Goal: Transaction & Acquisition: Purchase product/service

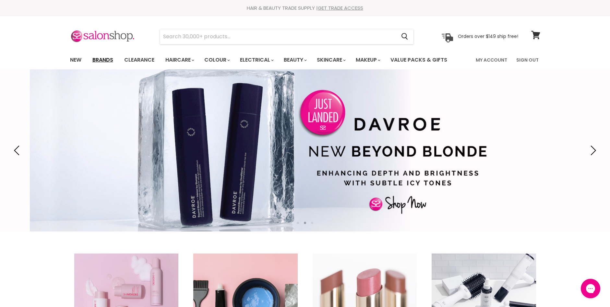
click at [99, 61] on link "Brands" at bounding box center [103, 60] width 31 height 14
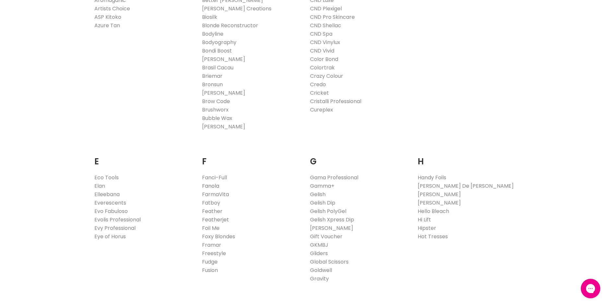
click at [213, 188] on link "Fanola" at bounding box center [210, 185] width 17 height 7
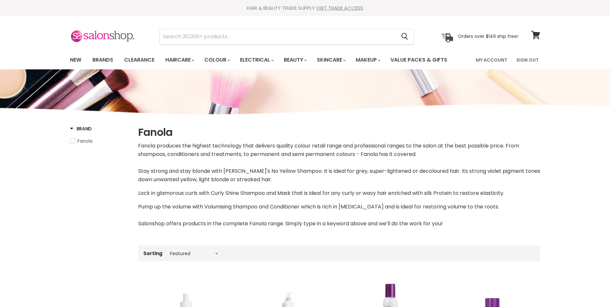
select select "manual"
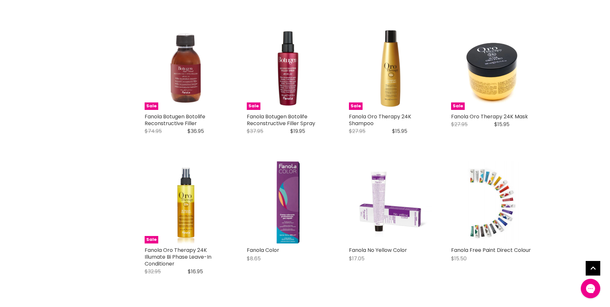
scroll to position [1363, 0]
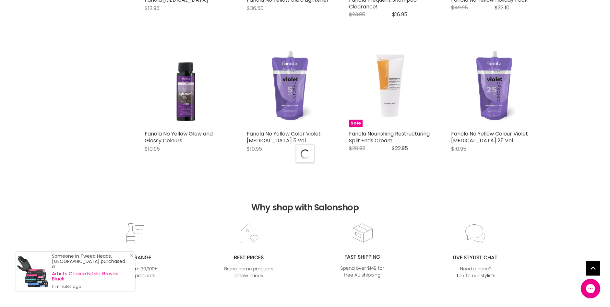
select select "manual"
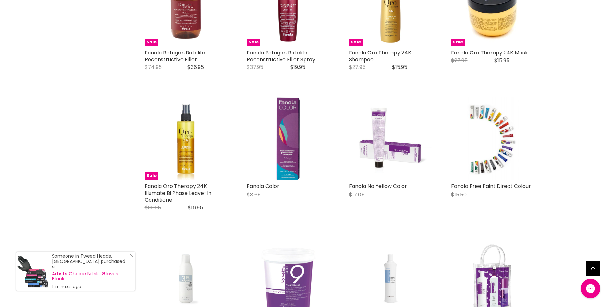
scroll to position [1331, 0]
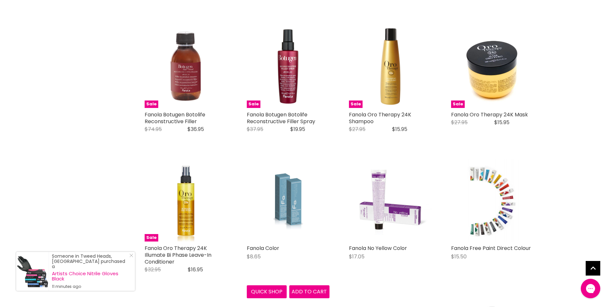
click at [285, 205] on img "Main content" at bounding box center [288, 200] width 55 height 83
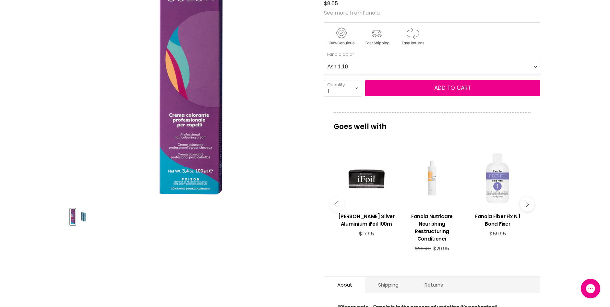
scroll to position [65, 0]
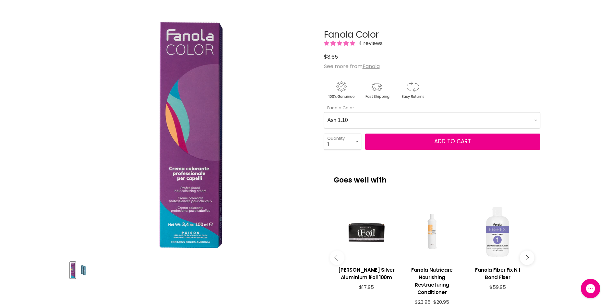
click at [535, 121] on Color-0-0 "Ash 1.10 Ash 5.1 Ash 6.1 Ash 7.1 Ash 8.1 Ash 9.1 Ash 10.1 Intense Ash 5.11 Inte…" at bounding box center [432, 120] width 216 height 16
click at [324, 112] on Color-0-0 "Ash 1.10 Ash 5.1 Ash 6.1 Ash 7.1 Ash 8.1 Ash 9.1 Ash 10.1 Intense Ash 5.11 Inte…" at bounding box center [432, 120] width 216 height 16
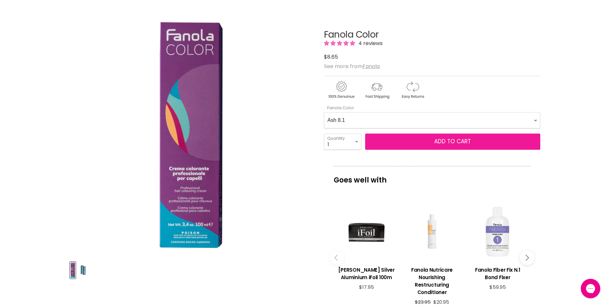
click at [463, 143] on span "Add to cart" at bounding box center [453, 142] width 37 height 8
click at [437, 141] on span "Add to cart" at bounding box center [453, 142] width 37 height 8
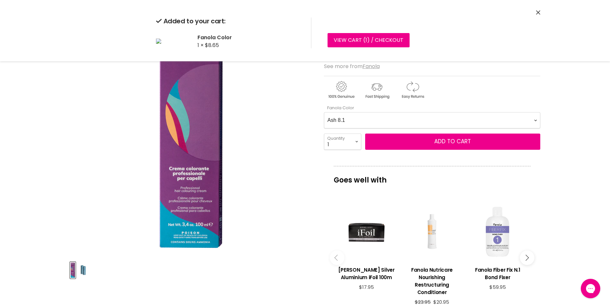
click at [536, 120] on Color-0-0 "Ash 1.10 Ash 5.1 Ash 6.1 Ash 7.1 Ash 8.1 Ash 9.1 Ash 10.1 Intense Ash 5.11 Inte…" at bounding box center [432, 120] width 216 height 16
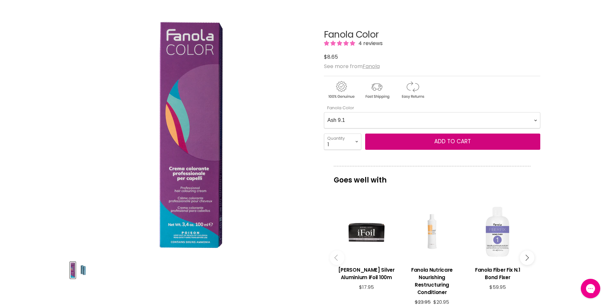
click at [324, 112] on Color-0-0 "Ash 1.10 Ash 5.1 Ash 6.1 Ash 7.1 Ash 8.1 Ash 9.1 Ash 10.1 Intense Ash 5.11 Inte…" at bounding box center [432, 120] width 216 height 16
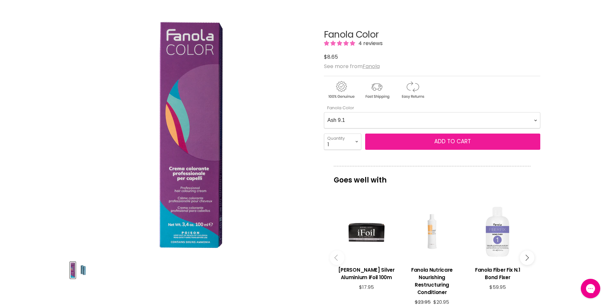
click at [447, 141] on span "Add to cart" at bounding box center [453, 142] width 37 height 8
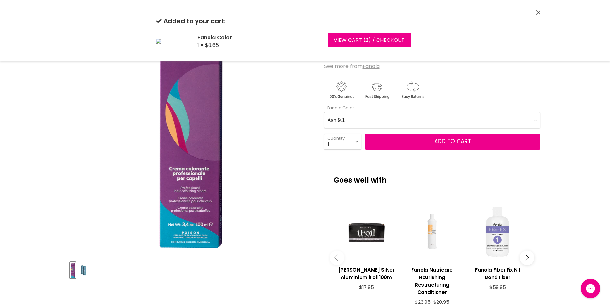
click at [535, 120] on Color-0-0 "Ash 1.10 Ash 5.1 Ash 6.1 Ash 7.1 Ash 8.1 Ash 9.1 Ash 10.1 Intense Ash 5.11 Inte…" at bounding box center [432, 120] width 216 height 16
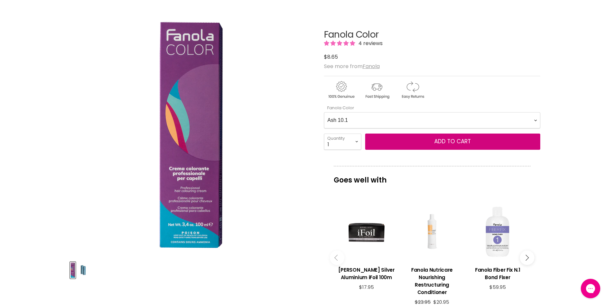
click at [324, 112] on Color-0-0 "Ash 1.10 Ash 5.1 Ash 6.1 Ash 7.1 Ash 8.1 Ash 9.1 Ash 10.1 Intense Ash 5.11 Inte…" at bounding box center [432, 120] width 216 height 16
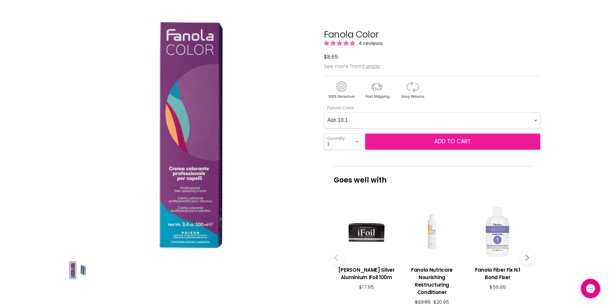
click at [451, 141] on span "Add to cart" at bounding box center [453, 142] width 37 height 8
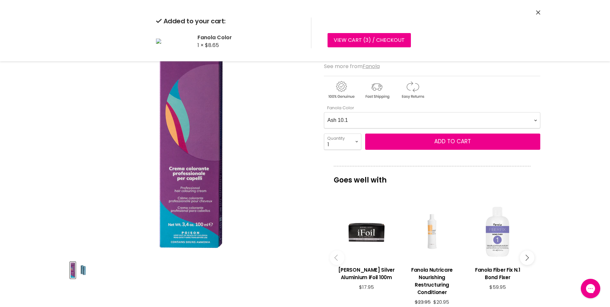
click at [535, 121] on Color-0-0 "Ash 1.10 Ash 5.1 Ash 6.1 Ash 7.1 Ash 8.1 Ash 9.1 Ash 10.1 Intense Ash 5.11 Inte…" at bounding box center [432, 120] width 216 height 16
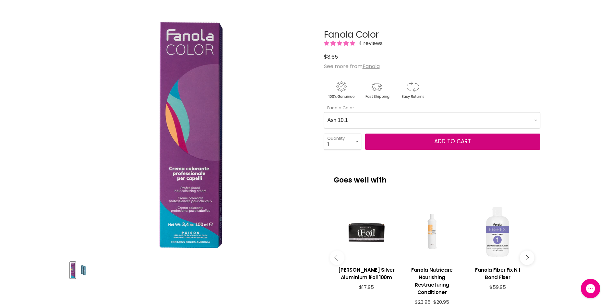
select Color-0-0 "Intense Ash 6.11"
click at [324, 112] on Color-0-0 "Ash 1.10 Ash 5.1 Ash 6.1 Ash 7.1 Ash 8.1 Ash 9.1 Ash 10.1 Intense Ash 5.11 Inte…" at bounding box center [432, 120] width 216 height 16
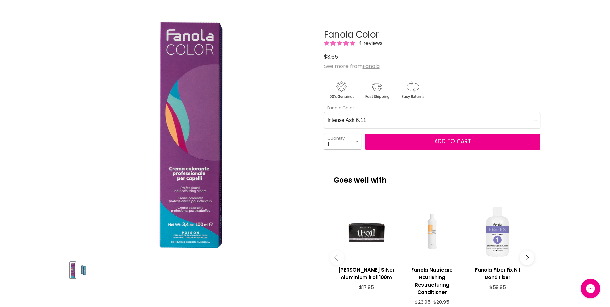
click at [358, 140] on select "1 2 3 4 5 6 7 8 9 10+" at bounding box center [342, 142] width 37 height 16
select select "3"
click at [324, 134] on select "1 2 3 4 5 6 7 8 9 10+" at bounding box center [342, 142] width 37 height 16
type input "3"
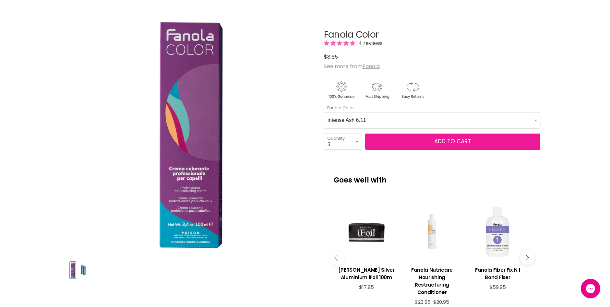
click at [448, 142] on span "Add to cart" at bounding box center [453, 142] width 37 height 8
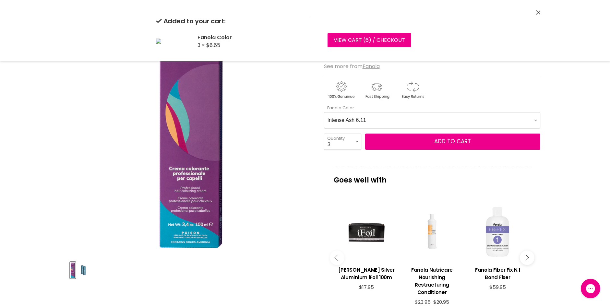
click at [537, 120] on Color-0-0 "Ash 1.10 Ash 5.1 Ash 6.1 Ash 7.1 Ash 8.1 Ash 9.1 Ash 10.1 Intense Ash 5.11 Inte…" at bounding box center [432, 120] width 216 height 16
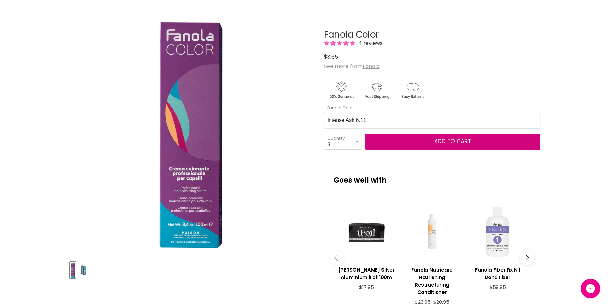
select Color-0-0 "Intense Ash 7.11"
click at [324, 112] on Color-0-0 "Ash 1.10 Ash 5.1 Ash 6.1 Ash 7.1 Ash 8.1 Ash 9.1 Ash 10.1 Intense Ash 5.11 Inte…" at bounding box center [432, 120] width 216 height 16
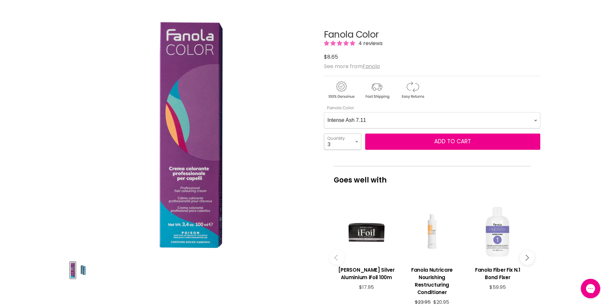
click at [357, 140] on select "1 2 3 4 5 6 7 8 9 10+" at bounding box center [342, 142] width 37 height 16
select select "2"
click at [324, 134] on select "1 2 3 4 5 6 7 8 9 10+" at bounding box center [342, 142] width 37 height 16
type input "2"
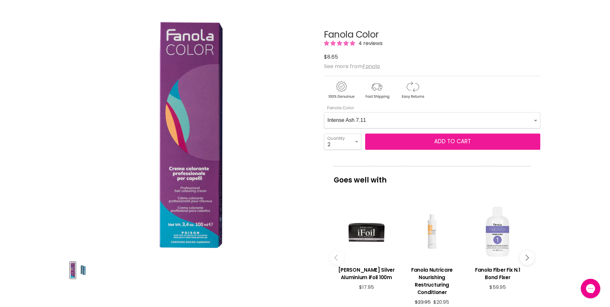
click at [445, 140] on span "Add to cart" at bounding box center [453, 142] width 37 height 8
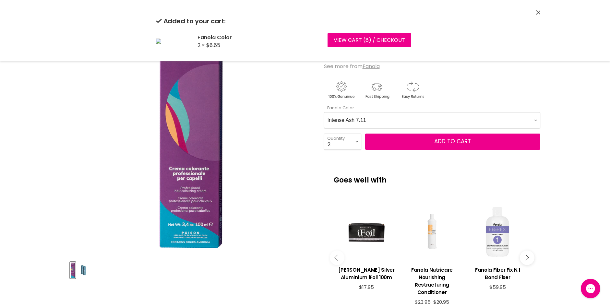
click at [534, 121] on Color-0-0 "Ash 1.10 Ash 5.1 Ash 6.1 Ash 7.1 Ash 8.1 Ash 9.1 Ash 10.1 Intense Ash 5.11 Inte…" at bounding box center [432, 120] width 216 height 16
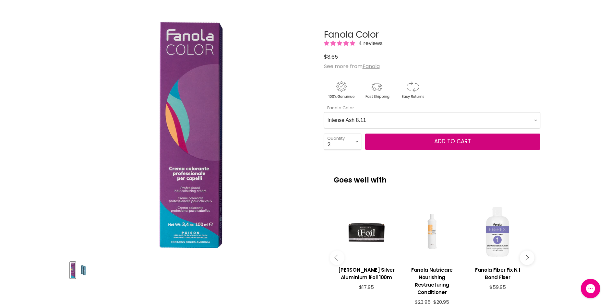
click at [324, 112] on Color-0-0 "Ash 1.10 Ash 5.1 Ash 6.1 Ash 7.1 Ash 8.1 Ash 9.1 Ash 10.1 Intense Ash 5.11 Inte…" at bounding box center [432, 120] width 216 height 16
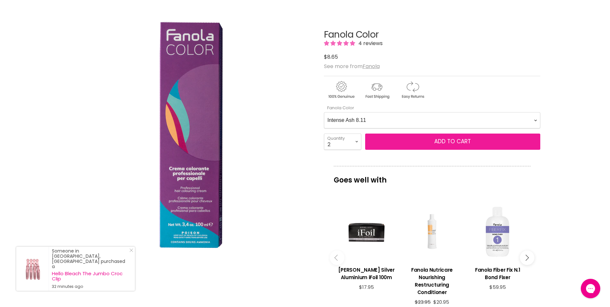
click at [432, 143] on button "Add to cart" at bounding box center [452, 142] width 175 height 16
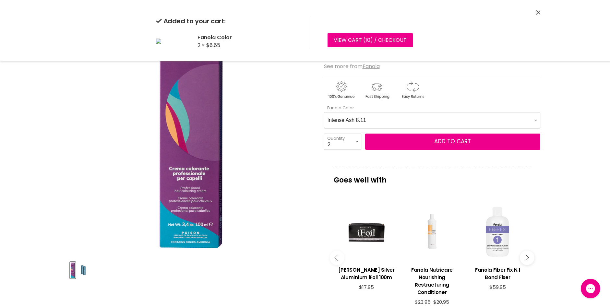
click at [535, 119] on Color-0-0 "Ash 1.10 Ash 5.1 Ash 6.1 Ash 7.1 Ash 8.1 Ash 9.1 Ash 10.1 Intense Ash 5.11 Inte…" at bounding box center [432, 120] width 216 height 16
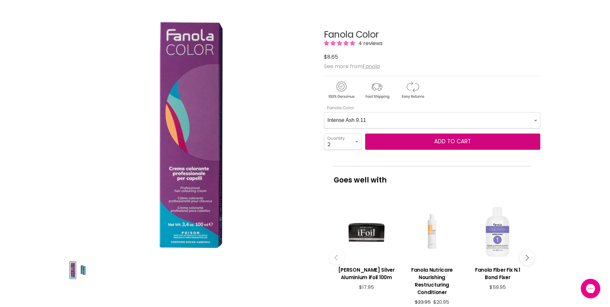
click at [324, 112] on Color-0-0 "Ash 1.10 Ash 5.1 Ash 6.1 Ash 7.1 Ash 8.1 Ash 9.1 Ash 10.1 Intense Ash 5.11 Inte…" at bounding box center [432, 120] width 216 height 16
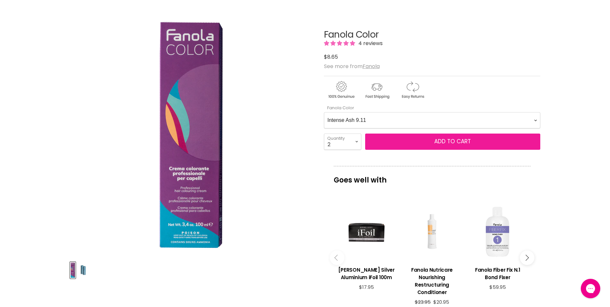
click at [439, 143] on span "Add to cart" at bounding box center [453, 142] width 37 height 8
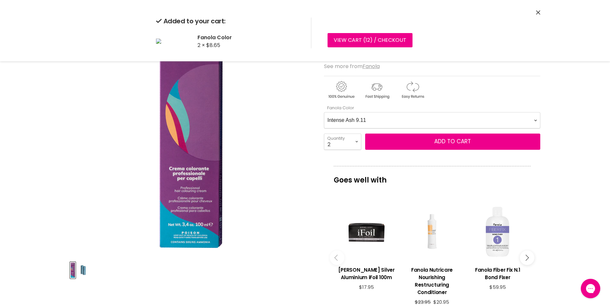
click at [536, 119] on Color-0-0 "Ash 1.10 Ash 5.1 Ash 6.1 Ash 7.1 Ash 8.1 Ash 9.1 Ash 10.1 Intense Ash 5.11 Inte…" at bounding box center [432, 120] width 216 height 16
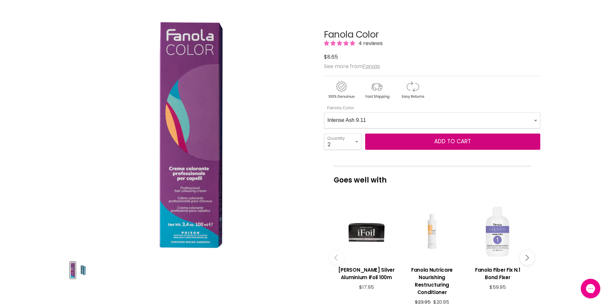
select Color-0-0 "Brown 6.14"
click at [324, 112] on Color-0-0 "Ash 1.10 Ash 5.1 Ash 6.1 Ash 7.1 Ash 8.1 Ash 9.1 Ash 10.1 Intense Ash 5.11 Inte…" at bounding box center [432, 120] width 216 height 16
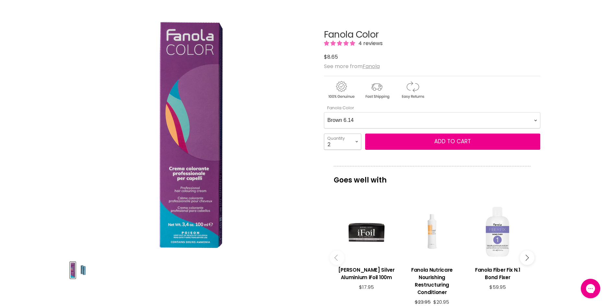
click at [356, 143] on select "1 2 3 4 5 6 7 8 9 10+" at bounding box center [342, 142] width 37 height 16
select select "1"
click at [324, 134] on select "1 2 3 4 5 6 7 8 9 10+" at bounding box center [342, 142] width 37 height 16
type input "1"
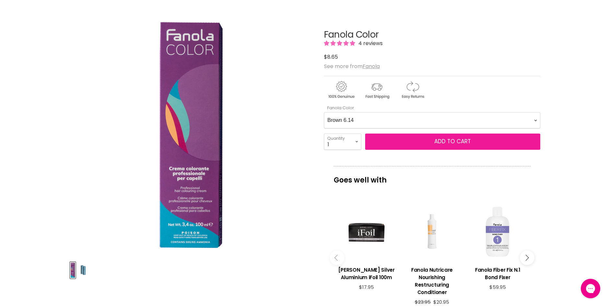
click at [455, 142] on span "Add to cart" at bounding box center [453, 142] width 37 height 8
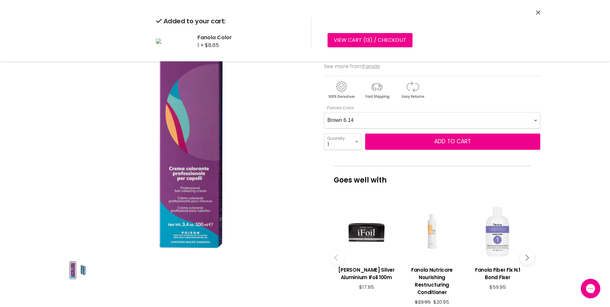
click at [536, 121] on Color-0-0 "Ash 1.10 Ash 5.1 Ash 6.1 Ash 7.1 Ash 8.1 Ash 9.1 Ash 10.1 Intense Ash 5.11 Inte…" at bounding box center [432, 120] width 216 height 16
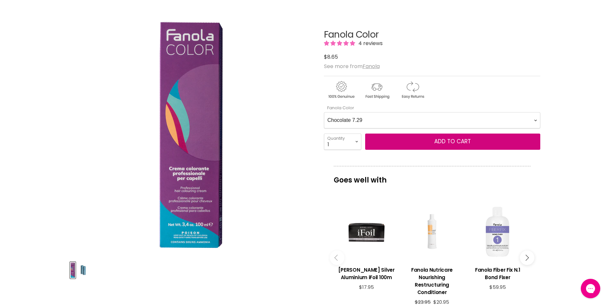
click at [324, 112] on Color-0-0 "Ash 1.10 Ash 5.1 Ash 6.1 Ash 7.1 Ash 8.1 Ash 9.1 Ash 10.1 Intense Ash 5.11 Inte…" at bounding box center [432, 120] width 216 height 16
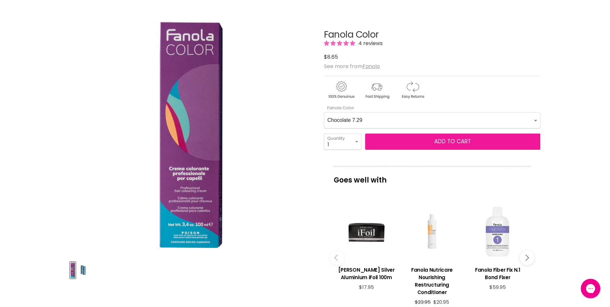
click at [445, 143] on span "Add to cart" at bounding box center [453, 142] width 37 height 8
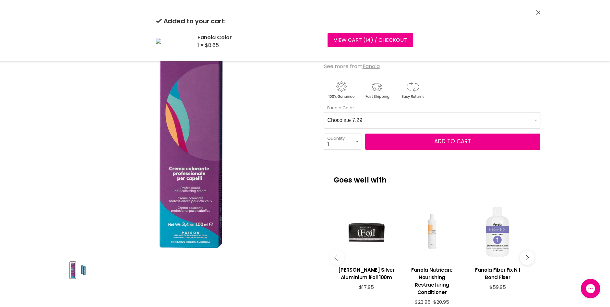
click at [535, 122] on Color-0-0 "Ash 1.10 Ash 5.1 Ash 6.1 Ash 7.1 Ash 8.1 Ash 9.1 Ash 10.1 Intense Ash 5.11 Inte…" at bounding box center [432, 120] width 216 height 16
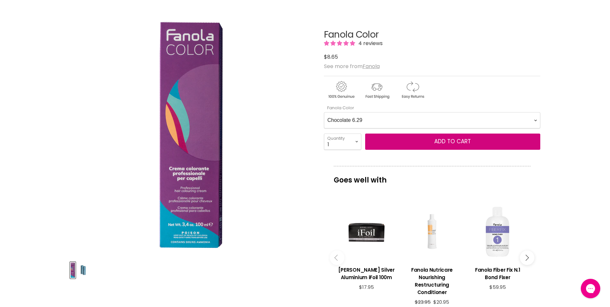
click at [324, 112] on Color-0-0 "Ash 1.10 Ash 5.1 Ash 6.1 Ash 7.1 Ash 8.1 Ash 9.1 Ash 10.1 Intense Ash 5.11 Inte…" at bounding box center [432, 120] width 216 height 16
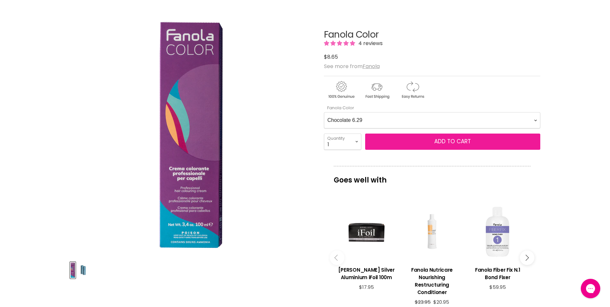
click at [450, 143] on span "Add to cart" at bounding box center [453, 142] width 37 height 8
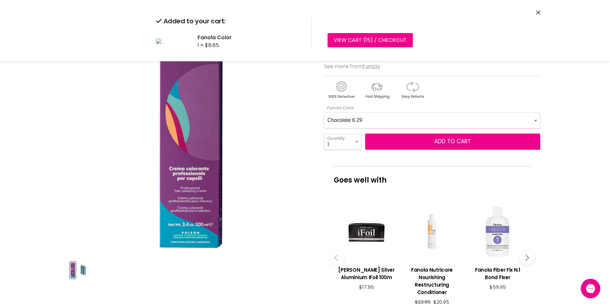
click at [536, 120] on Color-0-0 "Ash 1.10 Ash 5.1 Ash 6.1 Ash 7.1 Ash 8.1 Ash 9.1 Ash 10.1 Intense Ash 5.11 Inte…" at bounding box center [432, 120] width 216 height 16
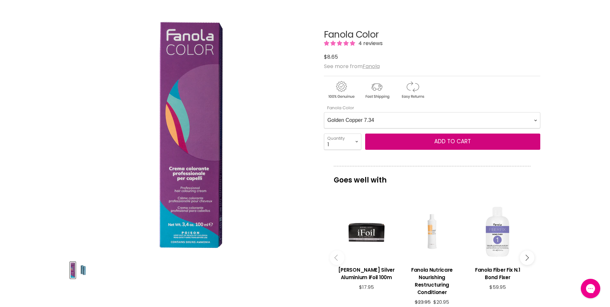
click at [324, 112] on Color-0-0 "Ash 1.10 Ash 5.1 Ash 6.1 Ash 7.1 Ash 8.1 Ash 9.1 Ash 10.1 Intense Ash 5.11 Inte…" at bounding box center [432, 120] width 216 height 16
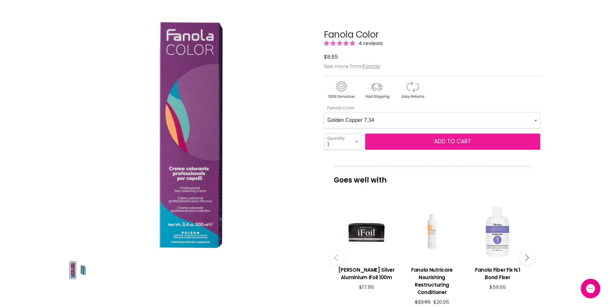
click at [462, 142] on span "Add to cart" at bounding box center [453, 142] width 37 height 8
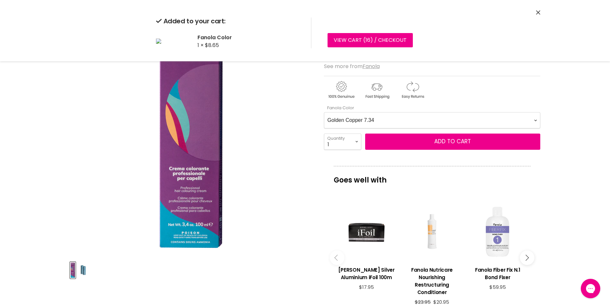
click at [533, 122] on Color-0-0 "Ash 1.10 Ash 5.1 Ash 6.1 Ash 7.1 Ash 8.1 Ash 9.1 Ash 10.1 Intense Ash 5.11 Inte…" at bounding box center [432, 120] width 216 height 16
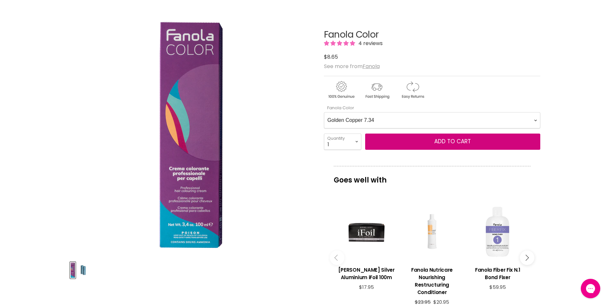
select Color-0-0 "Copper Golden 7.43"
click at [324, 112] on Color-0-0 "Ash 1.10 Ash 5.1 Ash 6.1 Ash 7.1 Ash 8.1 Ash 9.1 Ash 10.1 Intense Ash 5.11 Inte…" at bounding box center [432, 120] width 216 height 16
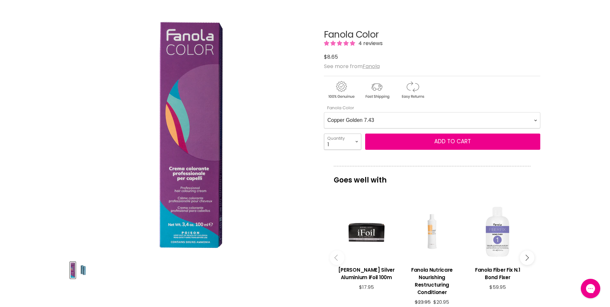
click at [356, 142] on select "1 2 3 4 5 6 7 8 9 10+" at bounding box center [342, 142] width 37 height 16
select select "2"
click at [324, 134] on select "1 2 3 4 5 6 7 8 9 10+" at bounding box center [342, 142] width 37 height 16
type input "2"
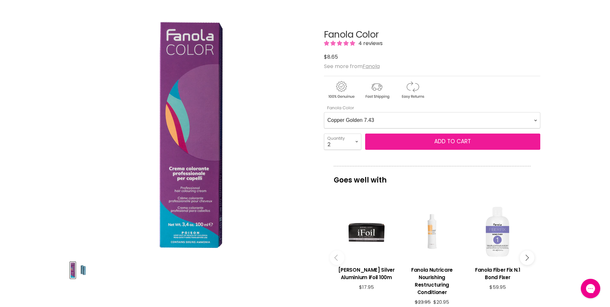
click at [449, 142] on span "Add to cart" at bounding box center [453, 142] width 37 height 8
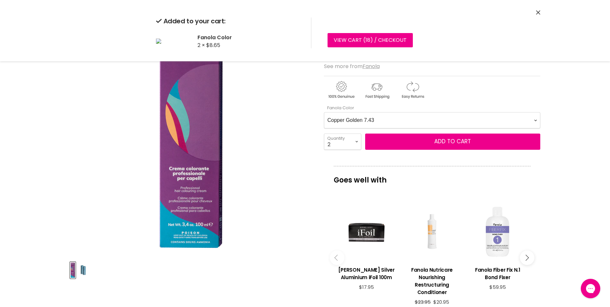
click at [536, 121] on Color-0-0 "Ash 1.10 Ash 5.1 Ash 6.1 Ash 7.1 Ash 8.1 Ash 9.1 Ash 10.1 Intense Ash 5.11 Inte…" at bounding box center [432, 120] width 216 height 16
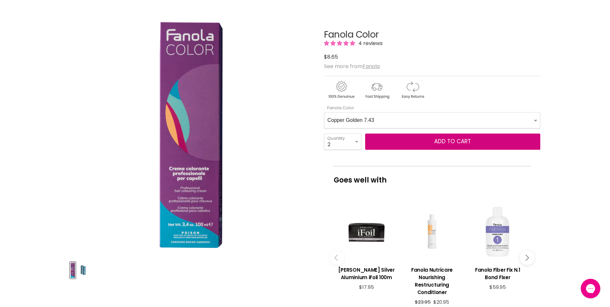
select Color-0-0 "Copper Golden 8.43"
click at [324, 112] on Color-0-0 "Ash 1.10 Ash 5.1 Ash 6.1 Ash 7.1 Ash 8.1 Ash 9.1 Ash 10.1 Intense Ash 5.11 Inte…" at bounding box center [432, 120] width 216 height 16
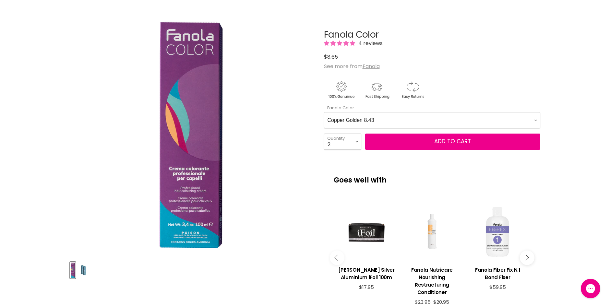
click at [355, 141] on select "1 2 3 4 5 6 7 8 9 10+" at bounding box center [342, 142] width 37 height 16
select select "1"
click at [324, 134] on select "1 2 3 4 5 6 7 8 9 10+" at bounding box center [342, 142] width 37 height 16
type input "1"
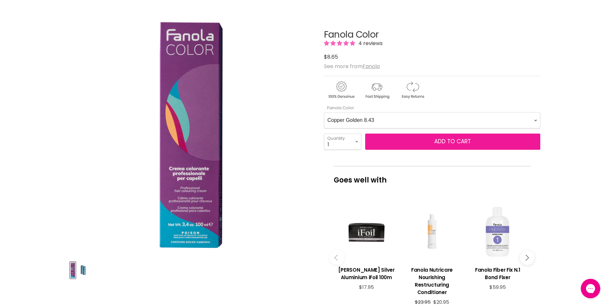
click at [453, 140] on span "Add to cart" at bounding box center [453, 142] width 37 height 8
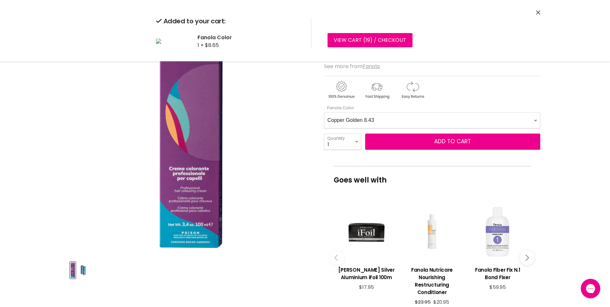
click at [534, 121] on Color-0-0 "Ash 1.10 Ash 5.1 Ash 6.1 Ash 7.1 Ash 8.1 Ash 9.1 Ash 10.1 Intense Ash 5.11 Inte…" at bounding box center [432, 120] width 216 height 16
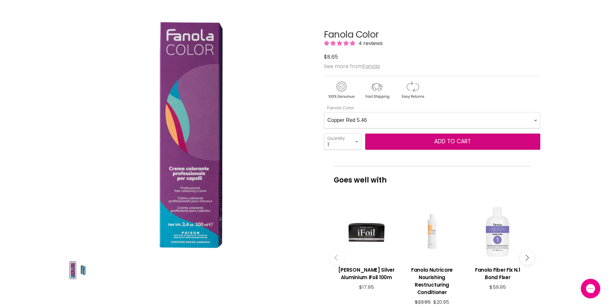
click at [324, 112] on Color-0-0 "Ash 1.10 Ash 5.1 Ash 6.1 Ash 7.1 Ash 8.1 Ash 9.1 Ash 10.1 Intense Ash 5.11 Inte…" at bounding box center [432, 120] width 216 height 16
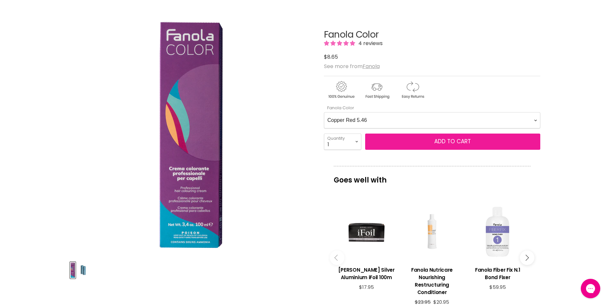
click at [460, 142] on span "Add to cart" at bounding box center [453, 142] width 37 height 8
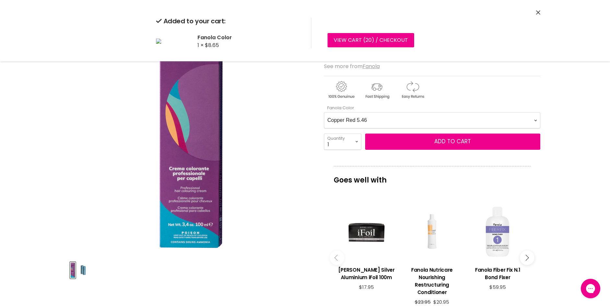
click at [536, 121] on Color-0-0 "Ash 1.10 Ash 5.1 Ash 6.1 Ash 7.1 Ash 8.1 Ash 9.1 Ash 10.1 Intense Ash 5.11 Inte…" at bounding box center [432, 120] width 216 height 16
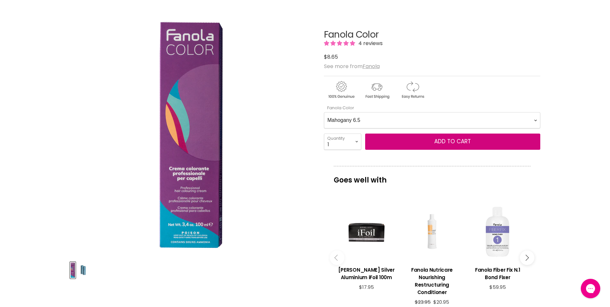
click at [324, 112] on Color-0-0 "Ash 1.10 Ash 5.1 Ash 6.1 Ash 7.1 Ash 8.1 Ash 9.1 Ash 10.1 Intense Ash 5.11 Inte…" at bounding box center [432, 120] width 216 height 16
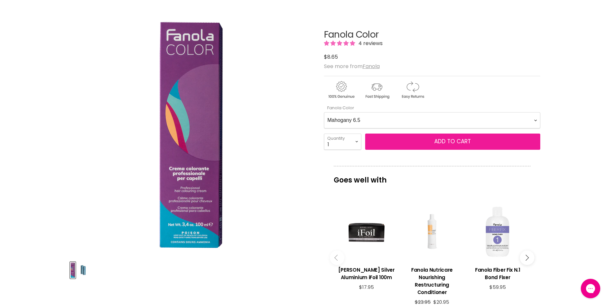
click at [451, 142] on span "Add to cart" at bounding box center [453, 142] width 37 height 8
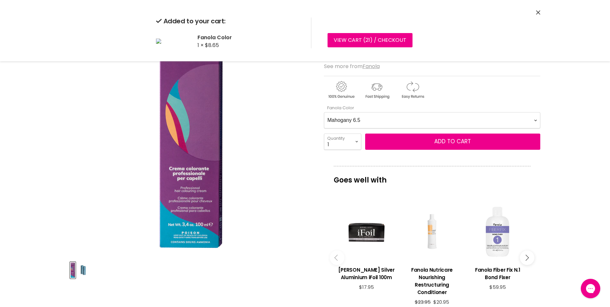
click at [535, 121] on Color-0-0 "Ash 1.10 Ash 5.1 Ash 6.1 Ash 7.1 Ash 8.1 Ash 9.1 Ash 10.1 Intense Ash 5.11 Inte…" at bounding box center [432, 120] width 216 height 16
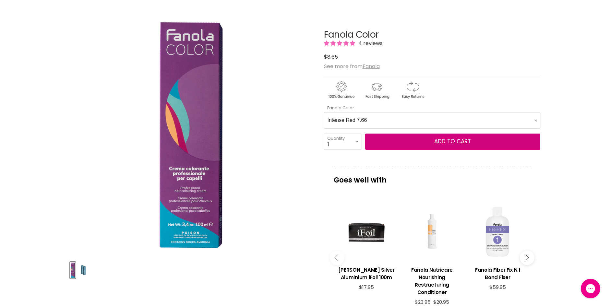
click at [324, 112] on Color-0-0 "Ash 1.10 Ash 5.1 Ash 6.1 Ash 7.1 Ash 8.1 Ash 9.1 Ash 10.1 Intense Ash 5.11 Inte…" at bounding box center [432, 120] width 216 height 16
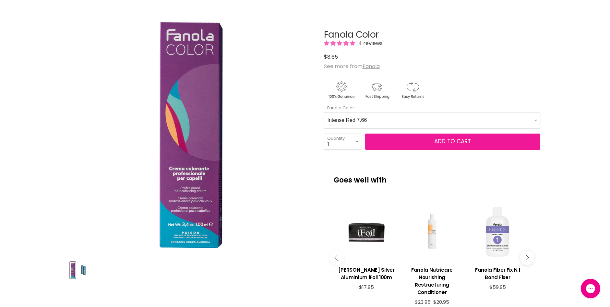
click at [447, 142] on span "Add to cart" at bounding box center [453, 142] width 37 height 8
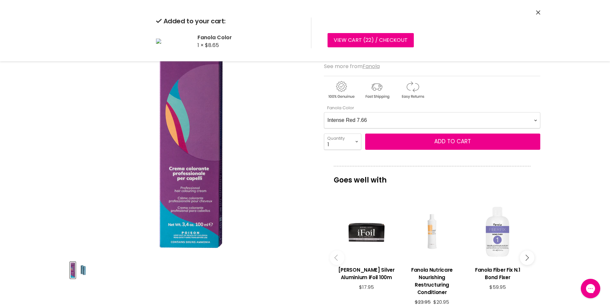
click at [535, 121] on Color-0-0 "Ash 1.10 Ash 5.1 Ash 6.1 Ash 7.1 Ash 8.1 Ash 9.1 Ash 10.1 Intense Ash 5.11 Inte…" at bounding box center [432, 120] width 216 height 16
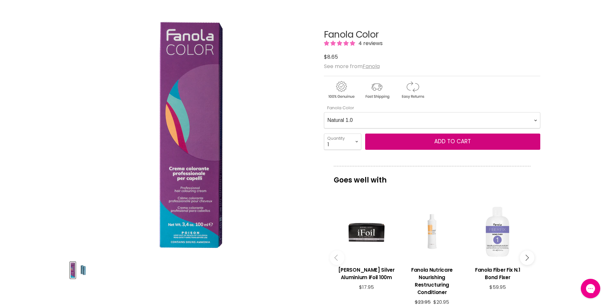
click at [324, 112] on Color-0-0 "Ash 1.10 Ash 5.1 Ash 6.1 Ash 7.1 Ash 8.1 Ash 9.1 Ash 10.1 Intense Ash 5.11 Inte…" at bounding box center [432, 120] width 216 height 16
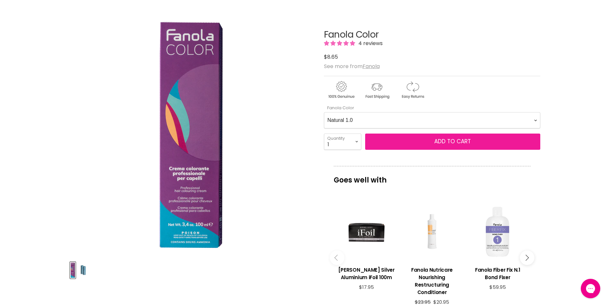
click at [452, 144] on span "Add to cart" at bounding box center [453, 142] width 37 height 8
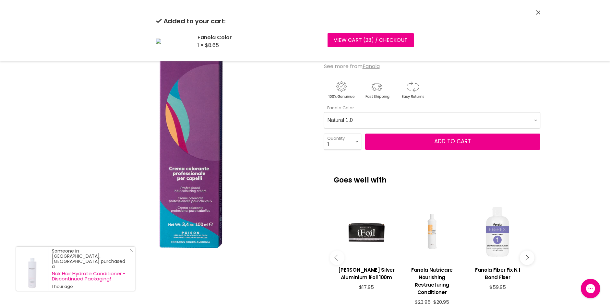
click at [536, 119] on Color-0-0 "Ash 1.10 Ash 5.1 Ash 6.1 Ash 7.1 Ash 8.1 Ash 9.1 Ash 10.1 Intense Ash 5.11 Inte…" at bounding box center [432, 120] width 216 height 16
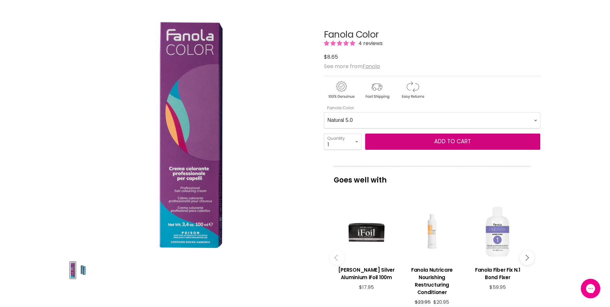
click at [324, 112] on Color-0-0 "Ash 1.10 Ash 5.1 Ash 6.1 Ash 7.1 Ash 8.1 Ash 9.1 Ash 10.1 Intense Ash 5.11 Inte…" at bounding box center [432, 120] width 216 height 16
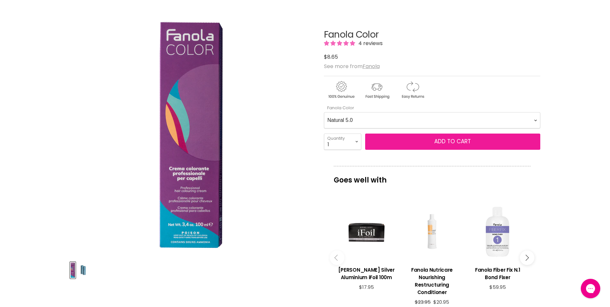
click at [459, 140] on span "Add to cart" at bounding box center [453, 142] width 37 height 8
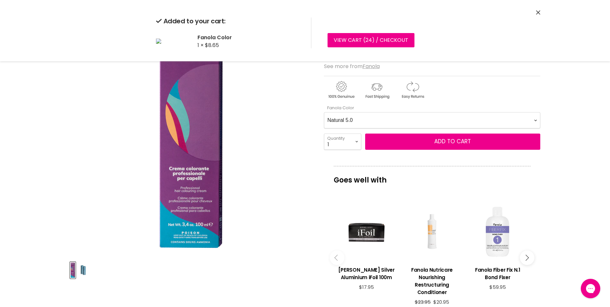
click at [535, 120] on Color-0-0 "Ash 1.10 Ash 5.1 Ash 6.1 Ash 7.1 Ash 8.1 Ash 9.1 Ash 10.1 Intense Ash 5.11 Inte…" at bounding box center [432, 120] width 216 height 16
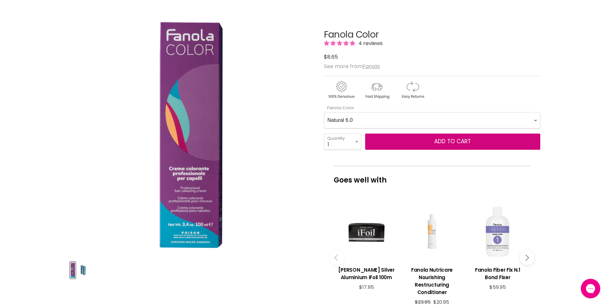
click at [324, 112] on Color-0-0 "Ash 1.10 Ash 5.1 Ash 6.1 Ash 7.1 Ash 8.1 Ash 9.1 Ash 10.1 Intense Ash 5.11 Inte…" at bounding box center [432, 120] width 216 height 16
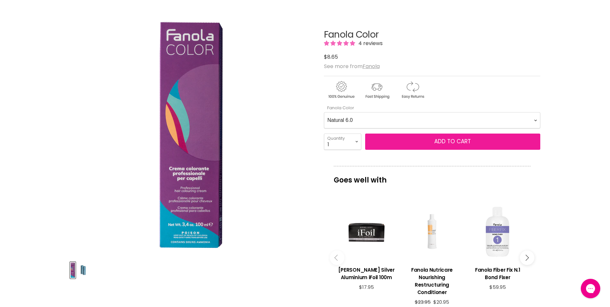
click at [452, 142] on span "Add to cart" at bounding box center [453, 142] width 37 height 8
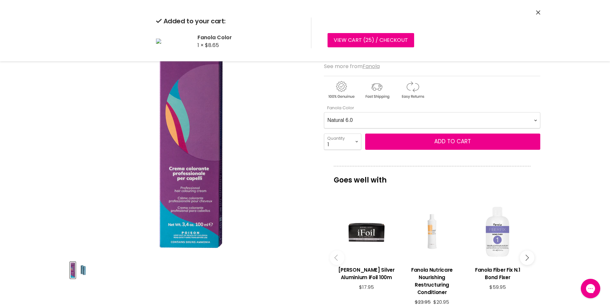
click at [536, 121] on Color-0-0 "Ash 1.10 Ash 5.1 Ash 6.1 Ash 7.1 Ash 8.1 Ash 9.1 Ash 10.1 Intense Ash 5.11 Inte…" at bounding box center [432, 120] width 216 height 16
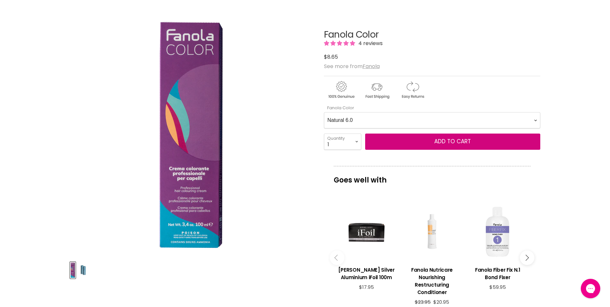
select Color-0-0 "Intense Natural 4.00"
click at [324, 112] on Color-0-0 "Ash 1.10 Ash 5.1 Ash 6.1 Ash 7.1 Ash 8.1 Ash 9.1 Ash 10.1 Intense Ash 5.11 Inte…" at bounding box center [432, 120] width 216 height 16
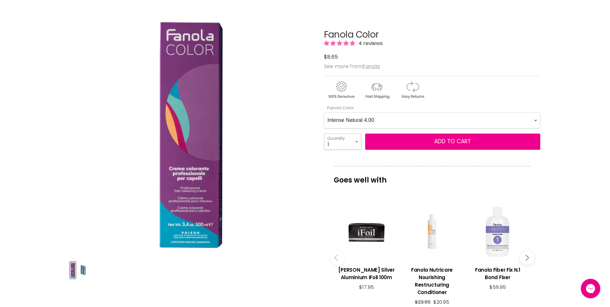
click at [356, 142] on select "1 2 3 4 5 6 7 8 9 10+" at bounding box center [342, 142] width 37 height 16
select select "3"
click at [324, 134] on select "1 2 3 4 5 6 7 8 9 10+" at bounding box center [342, 142] width 37 height 16
type input "3"
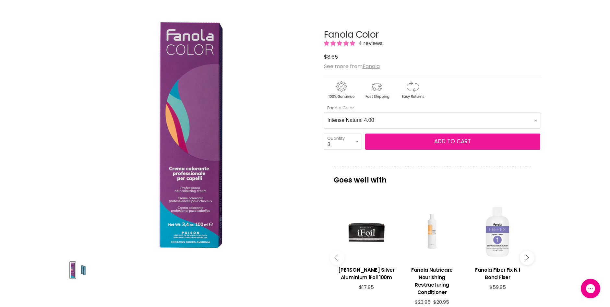
click at [445, 140] on span "Add to cart" at bounding box center [453, 142] width 37 height 8
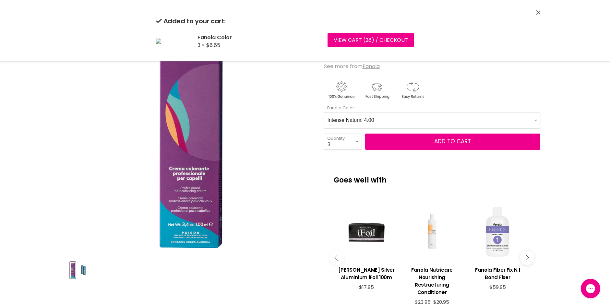
click at [535, 118] on Color-0-0 "Ash 1.10 Ash 5.1 Ash 6.1 Ash 7.1 Ash 8.1 Ash 9.1 Ash 10.1 Intense Ash 5.11 Inte…" at bounding box center [432, 120] width 216 height 16
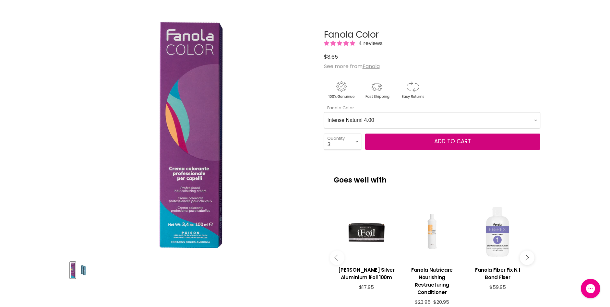
select Color-0-0 "Intense Natural 6.00"
click at [324, 112] on Color-0-0 "Ash 1.10 Ash 5.1 Ash 6.1 Ash 7.1 Ash 8.1 Ash 9.1 Ash 10.1 Intense Ash 5.11 Inte…" at bounding box center [432, 120] width 216 height 16
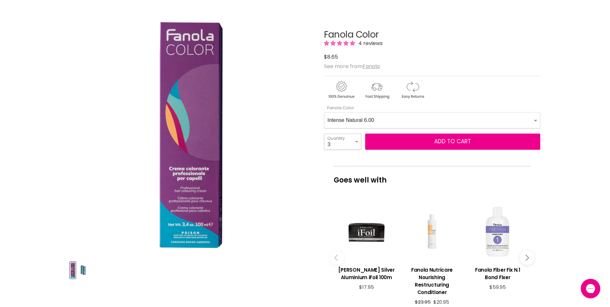
click at [356, 139] on select "1 2 3 4 5 6 7 8 9 10+" at bounding box center [342, 142] width 37 height 16
select select "6"
click at [324, 134] on select "1 2 3 4 5 6 7 8 9 10+" at bounding box center [342, 142] width 37 height 16
type input "6"
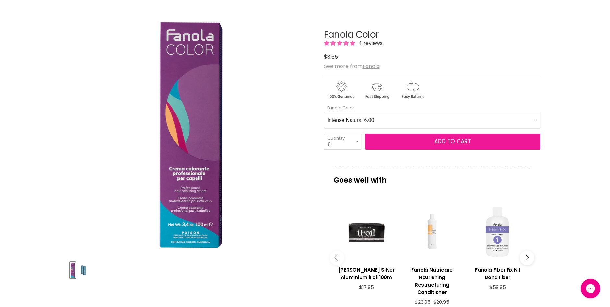
click at [459, 141] on span "Add to cart" at bounding box center [453, 142] width 37 height 8
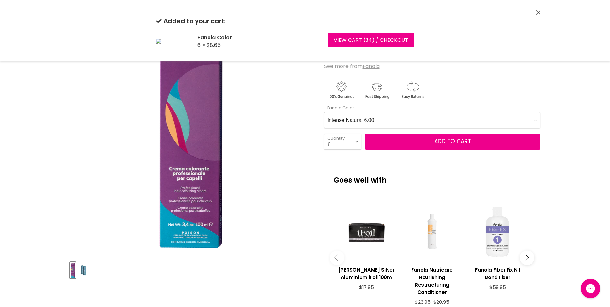
click at [357, 142] on select "1 2 3 4 5 6 7 8 9 10+" at bounding box center [342, 142] width 37 height 16
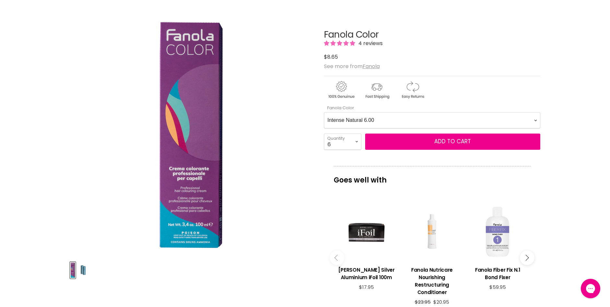
click at [537, 119] on Color-0-0 "Ash 1.10 Ash 5.1 Ash 6.1 Ash 7.1 Ash 8.1 Ash 9.1 Ash 10.1 Intense Ash 5.11 Inte…" at bounding box center [432, 120] width 216 height 16
click at [324, 112] on Color-0-0 "Ash 1.10 Ash 5.1 Ash 6.1 Ash 7.1 Ash 8.1 Ash 9.1 Ash 10.1 Intense Ash 5.11 Inte…" at bounding box center [432, 120] width 216 height 16
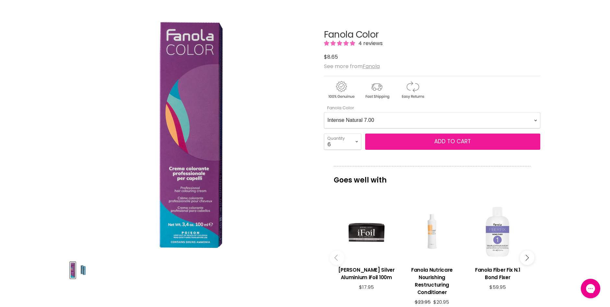
click at [450, 143] on span "Add to cart" at bounding box center [453, 142] width 37 height 8
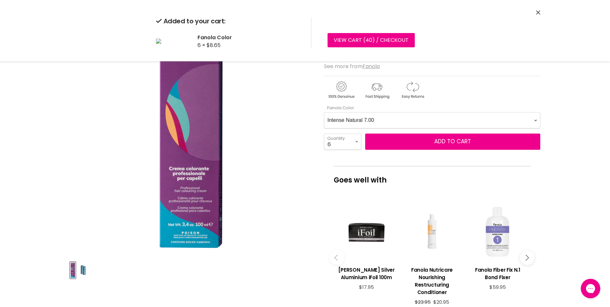
click at [535, 121] on Color-0-0 "Ash 1.10 Ash 5.1 Ash 6.1 Ash 7.1 Ash 8.1 Ash 9.1 Ash 10.1 Intense Ash 5.11 Inte…" at bounding box center [432, 120] width 216 height 16
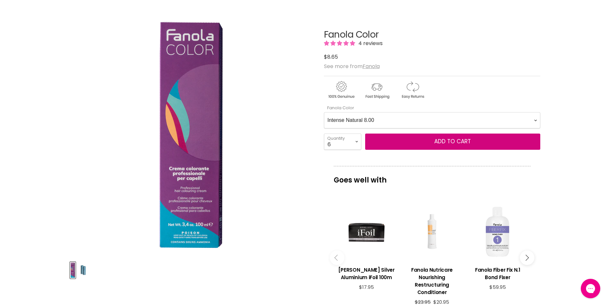
click at [324, 112] on Color-0-0 "Ash 1.10 Ash 5.1 Ash 6.1 Ash 7.1 Ash 8.1 Ash 9.1 Ash 10.1 Intense Ash 5.11 Inte…" at bounding box center [432, 120] width 216 height 16
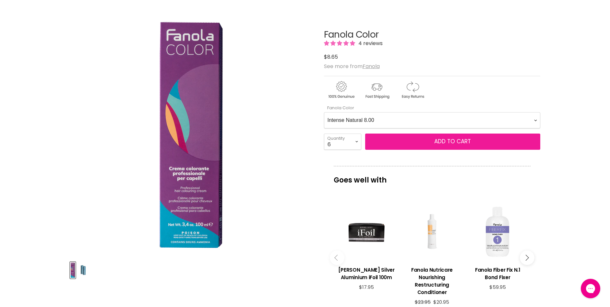
click at [455, 144] on span "Add to cart" at bounding box center [453, 142] width 37 height 8
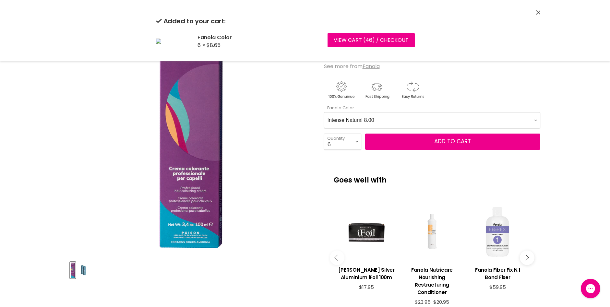
click at [534, 120] on Color-0-0 "Ash 1.10 Ash 5.1 Ash 6.1 Ash 7.1 Ash 8.1 Ash 9.1 Ash 10.1 Intense Ash 5.11 Inte…" at bounding box center [432, 120] width 216 height 16
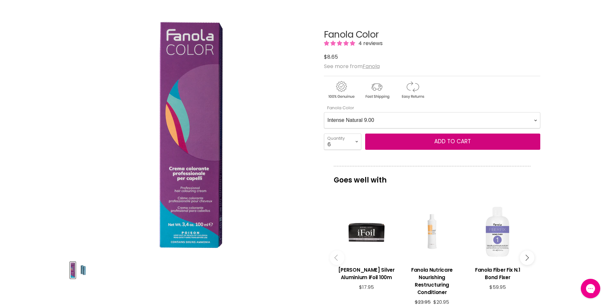
click at [324, 112] on Color-0-0 "Ash 1.10 Ash 5.1 Ash 6.1 Ash 7.1 Ash 8.1 Ash 9.1 Ash 10.1 Intense Ash 5.11 Inte…" at bounding box center [432, 120] width 216 height 16
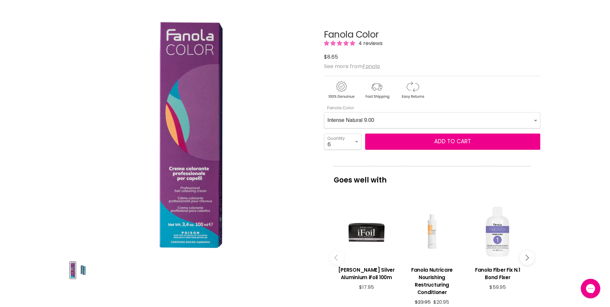
click at [534, 121] on Color-0-0 "Ash 1.10 Ash 5.1 Ash 6.1 Ash 7.1 Ash 8.1 Ash 9.1 Ash 10.1 Intense Ash 5.11 Inte…" at bounding box center [432, 120] width 216 height 16
click at [324, 112] on Color-0-0 "Ash 1.10 Ash 5.1 Ash 6.1 Ash 7.1 Ash 8.1 Ash 9.1 Ash 10.1 Intense Ash 5.11 Inte…" at bounding box center [432, 120] width 216 height 16
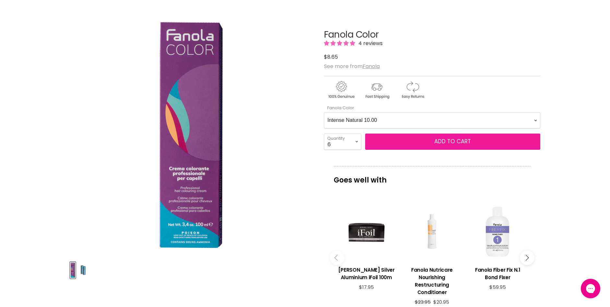
click at [453, 140] on span "Add to cart" at bounding box center [453, 142] width 37 height 8
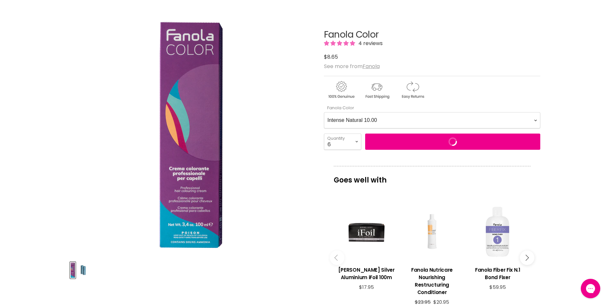
click at [536, 121] on Color-0-0 "Ash 1.10 Ash 5.1 Ash 6.1 Ash 7.1 Ash 8.1 Ash 9.1 Ash 10.1 Intense Ash 5.11 Inte…" at bounding box center [432, 120] width 216 height 16
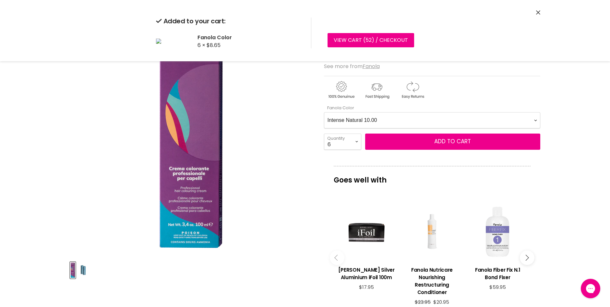
click at [535, 120] on Color-0-0 "Ash 1.10 Ash 5.1 Ash 6.1 Ash 7.1 Ash 8.1 Ash 9.1 Ash 10.1 Intense Ash 5.11 Inte…" at bounding box center [432, 120] width 216 height 16
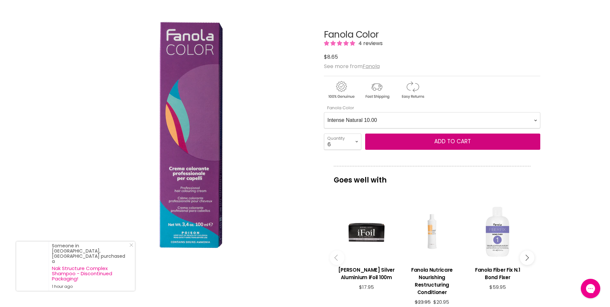
select Color-0-0 "Intense Natural 9.00"
click at [324, 112] on Color-0-0 "Ash 1.10 Ash 5.1 Ash 6.1 Ash 7.1 Ash 8.1 Ash 9.1 Ash 10.1 Intense Ash 5.11 Inte…" at bounding box center [432, 120] width 216 height 16
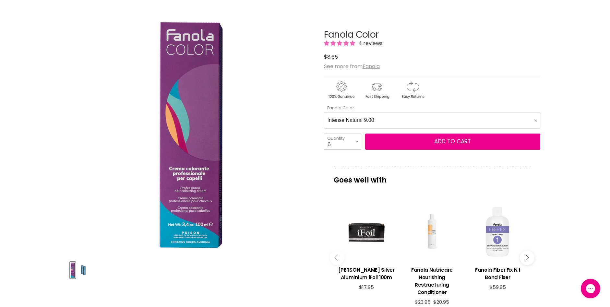
click at [357, 141] on select "1 2 3 4 5 6 7 8 9 10+" at bounding box center [342, 142] width 37 height 16
select select "2"
click at [324, 134] on select "1 2 3 4 5 6 7 8 9 10+" at bounding box center [342, 142] width 37 height 16
type input "2"
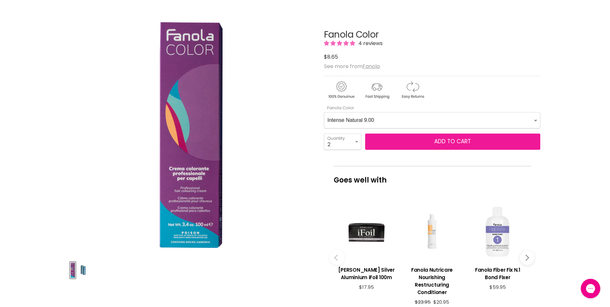
click at [447, 143] on span "Add to cart" at bounding box center [453, 142] width 37 height 8
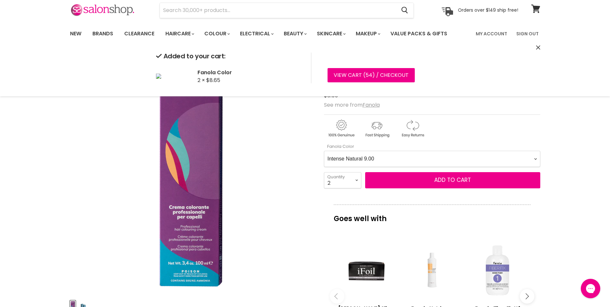
scroll to position [32, 0]
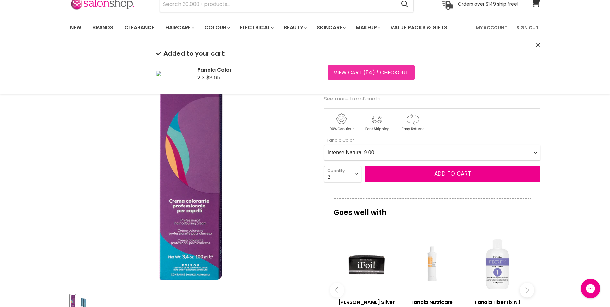
click at [362, 72] on link "View cart ( 54 ) / Checkout" at bounding box center [371, 73] width 87 height 14
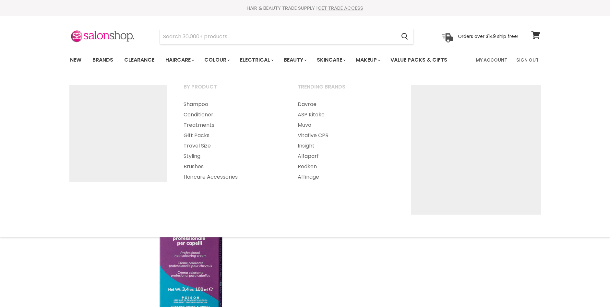
select select "2"
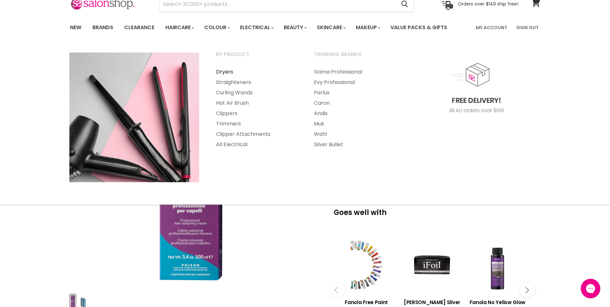
click at [228, 74] on link "Dryers" at bounding box center [256, 72] width 97 height 10
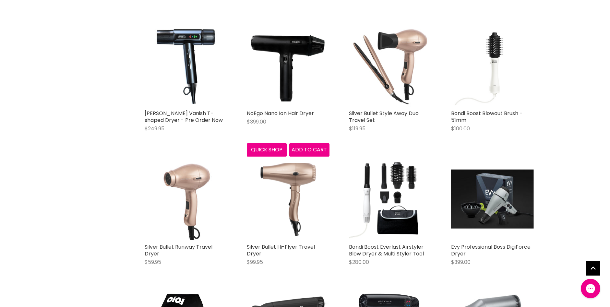
scroll to position [1168, 0]
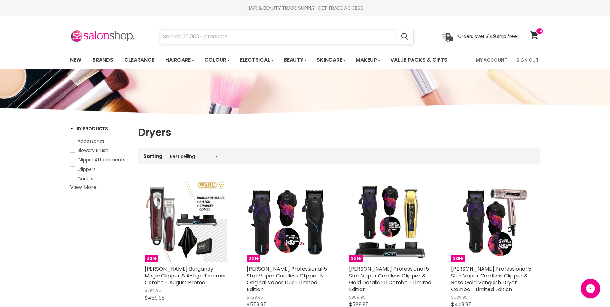
click at [226, 36] on input "Search" at bounding box center [278, 36] width 237 height 15
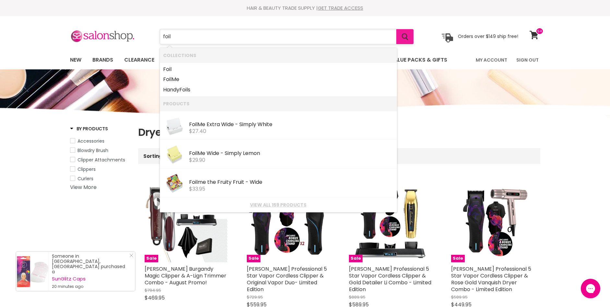
type input "foil"
click at [409, 38] on icon "Search" at bounding box center [405, 36] width 6 height 7
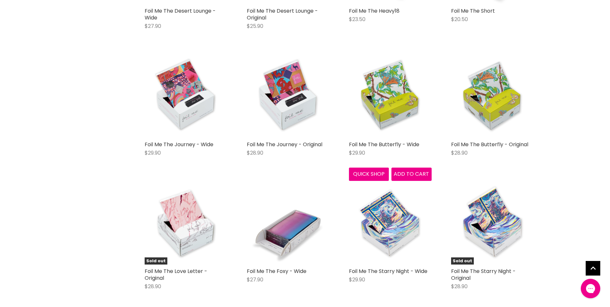
scroll to position [537, 0]
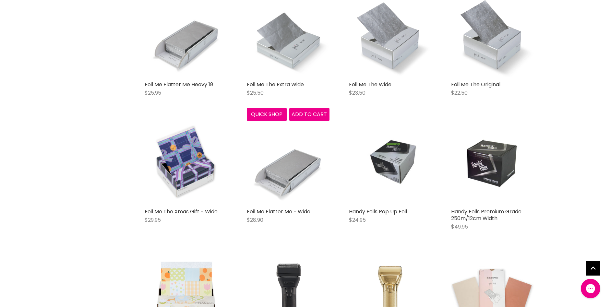
scroll to position [1396, 0]
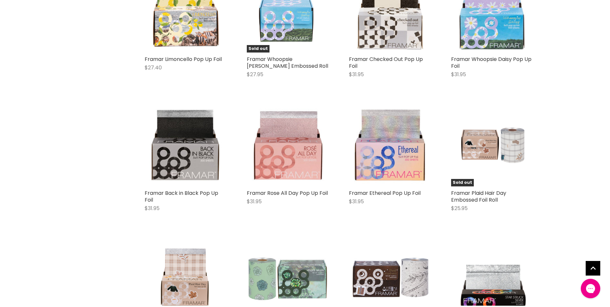
scroll to position [2045, 0]
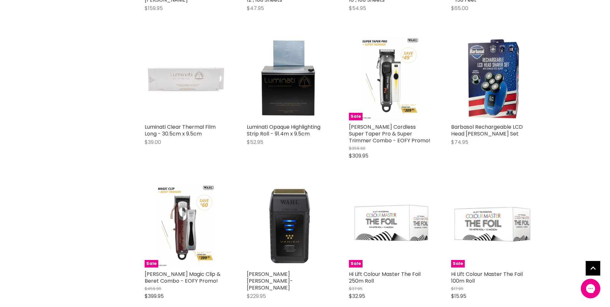
scroll to position [2791, 0]
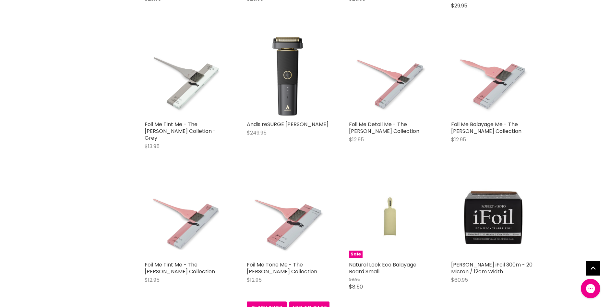
scroll to position [3700, 0]
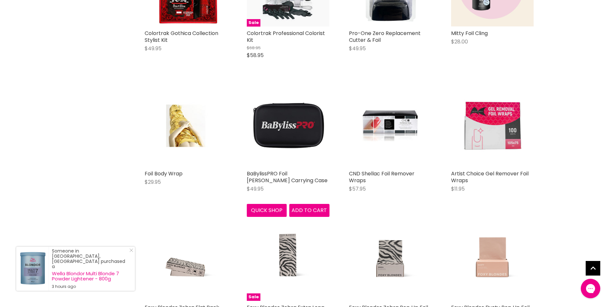
scroll to position [4544, 0]
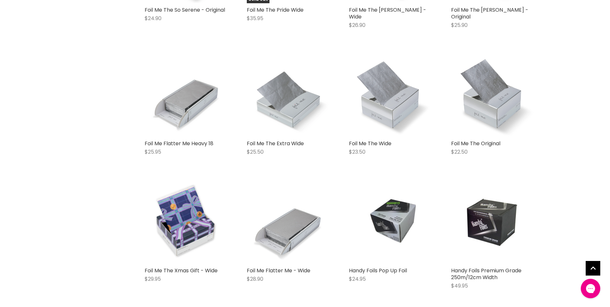
scroll to position [1331, 0]
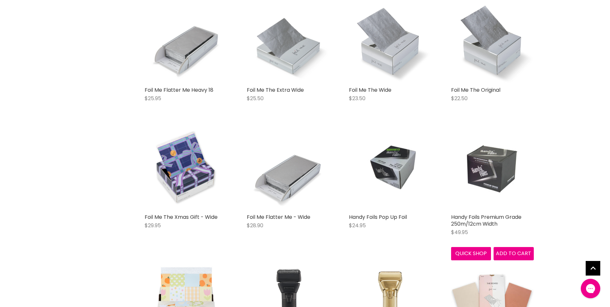
click at [489, 172] on img "Main content" at bounding box center [492, 169] width 55 height 83
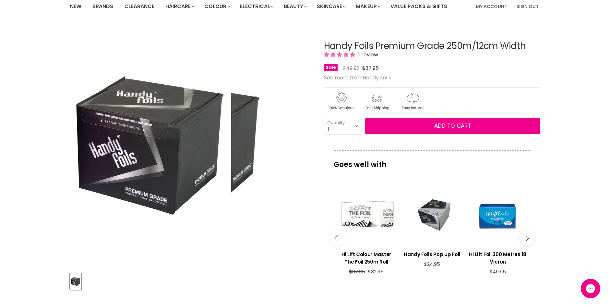
scroll to position [65, 0]
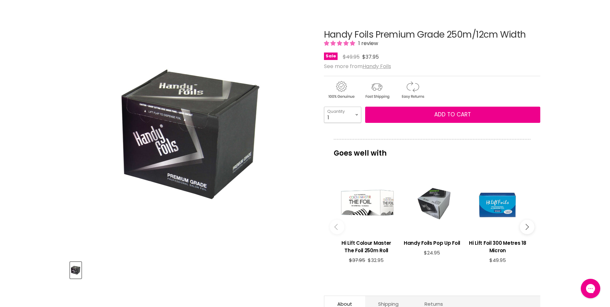
click at [355, 116] on select "1 2 3 4 5 6 7 8 9 10+" at bounding box center [342, 115] width 37 height 16
select select "2"
click at [324, 107] on select "1 2 3 4 5 6 7 8 9 10+" at bounding box center [342, 115] width 37 height 16
type input "2"
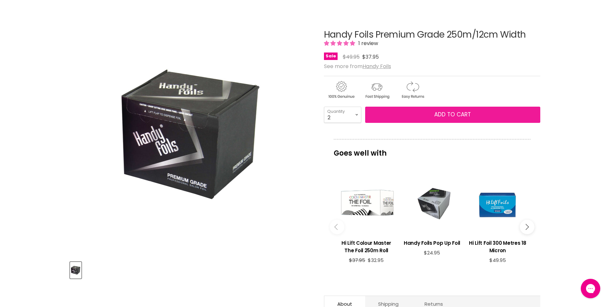
click at [456, 114] on span "Add to cart" at bounding box center [453, 115] width 37 height 8
click at [444, 113] on span "Add to cart" at bounding box center [453, 115] width 37 height 8
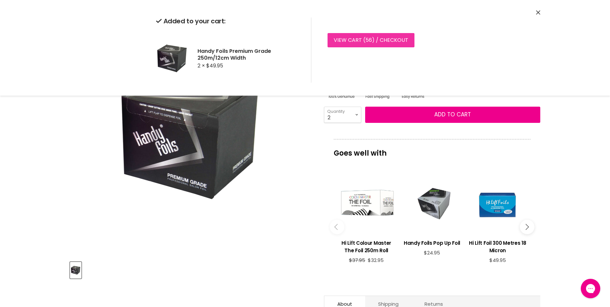
click at [375, 40] on link "View cart ( 56 ) / Checkout" at bounding box center [371, 40] width 87 height 14
